Goal: Find specific page/section: Find specific page/section

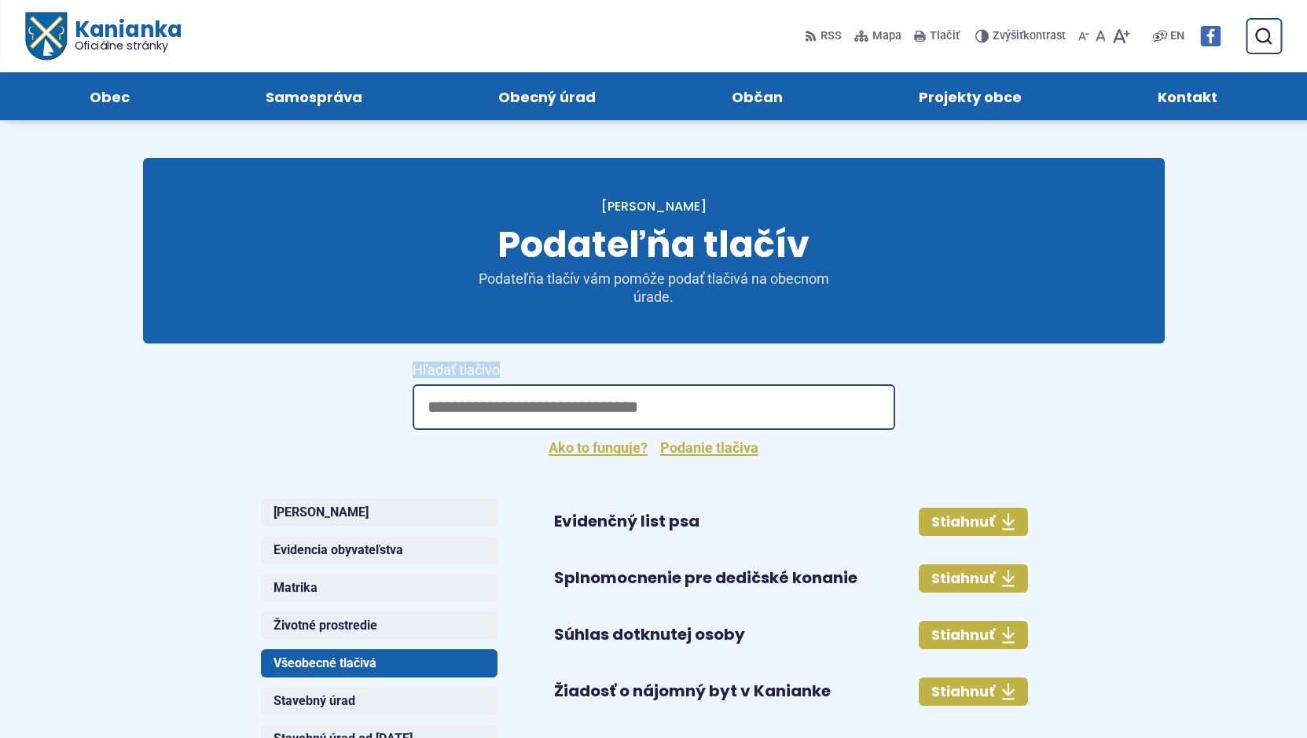
click at [267, 37] on div "RSS RSS Mapa Mapa Tlačiť Tlačiť Znížiť Zvýšiť kontrast Znížiť Zvýšiť kontrast Z…" at bounding box center [727, 36] width 1012 height 33
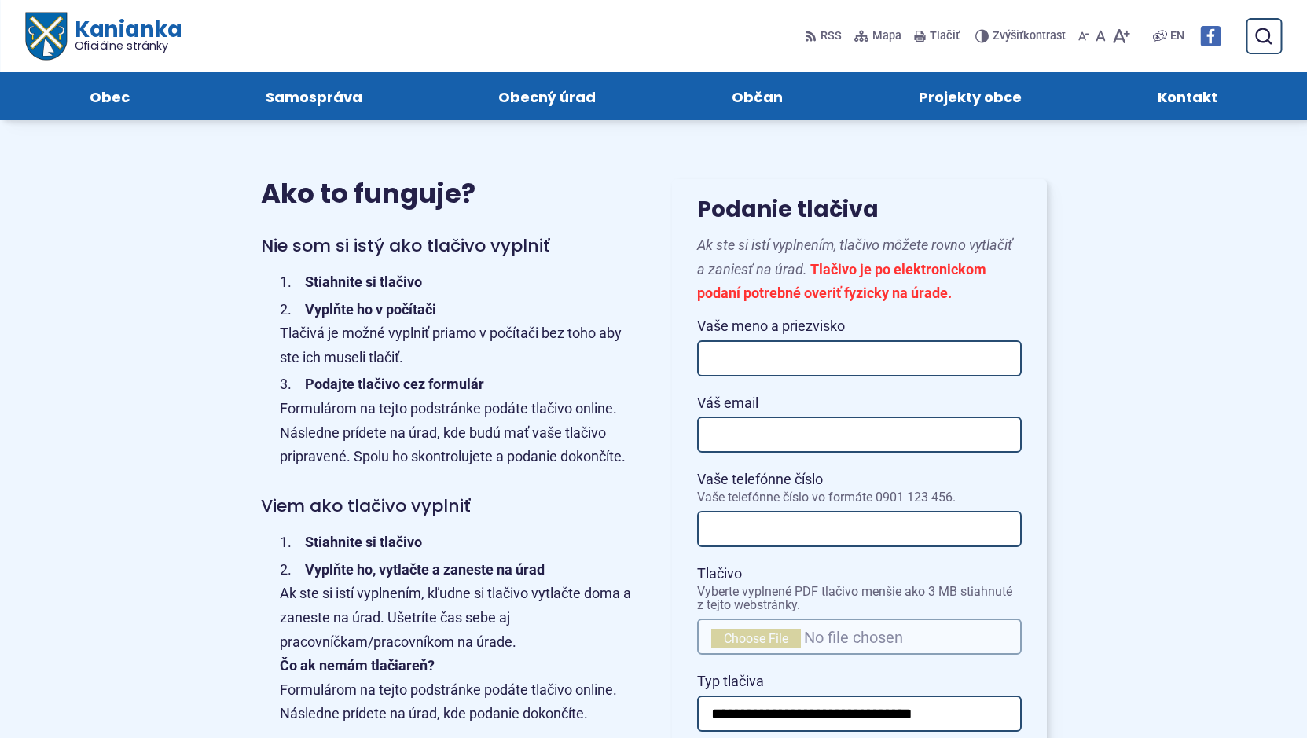
scroll to position [550, 0]
